Goal: Transaction & Acquisition: Book appointment/travel/reservation

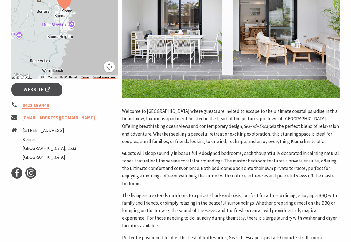
scroll to position [200, 0]
